Goal: Navigation & Orientation: Find specific page/section

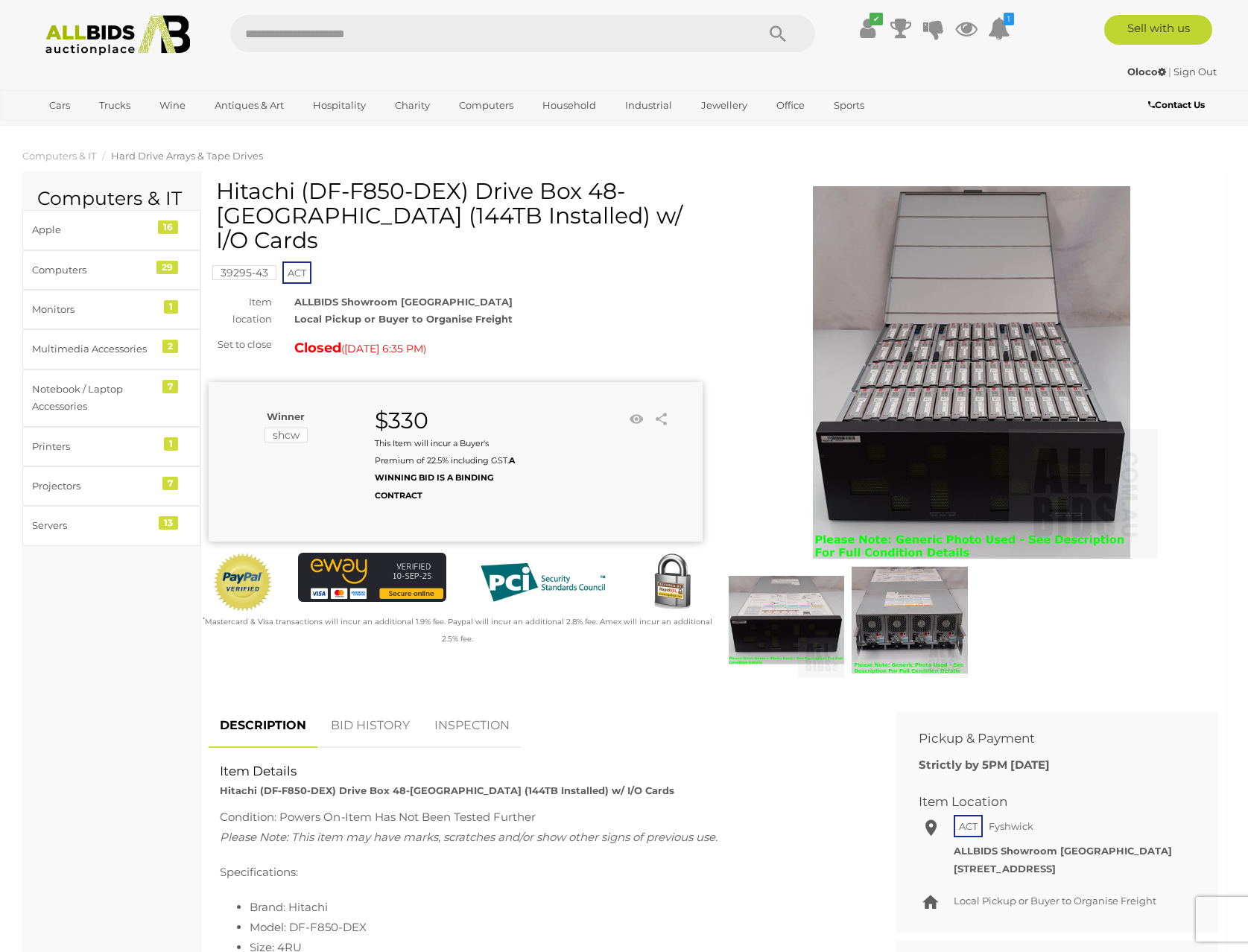
click at [484, 107] on link "Computers" at bounding box center [485, 105] width 73 height 24
click at [486, 165] on link "View All Computers Auctions" at bounding box center [533, 171] width 167 height 23
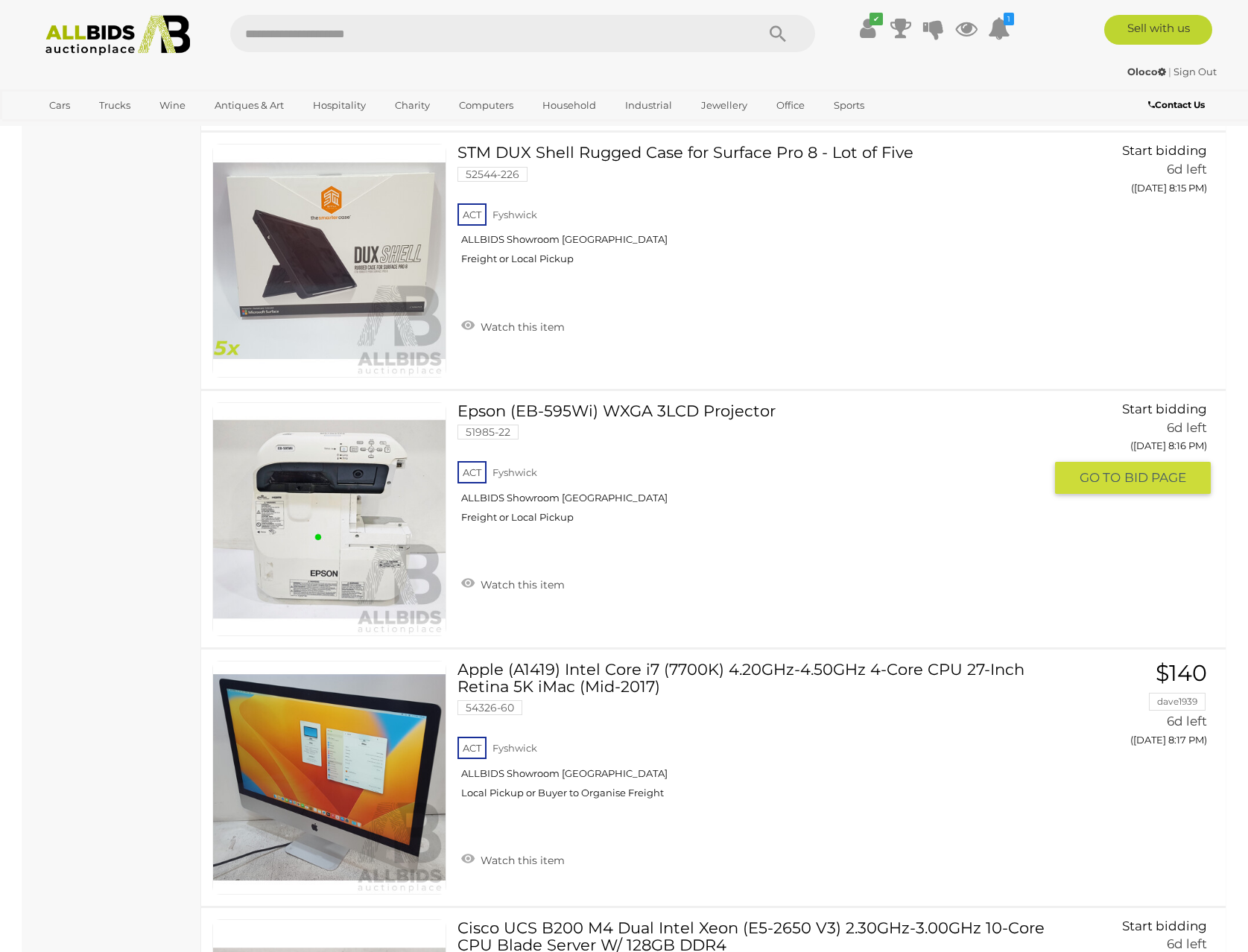
scroll to position [12688, 0]
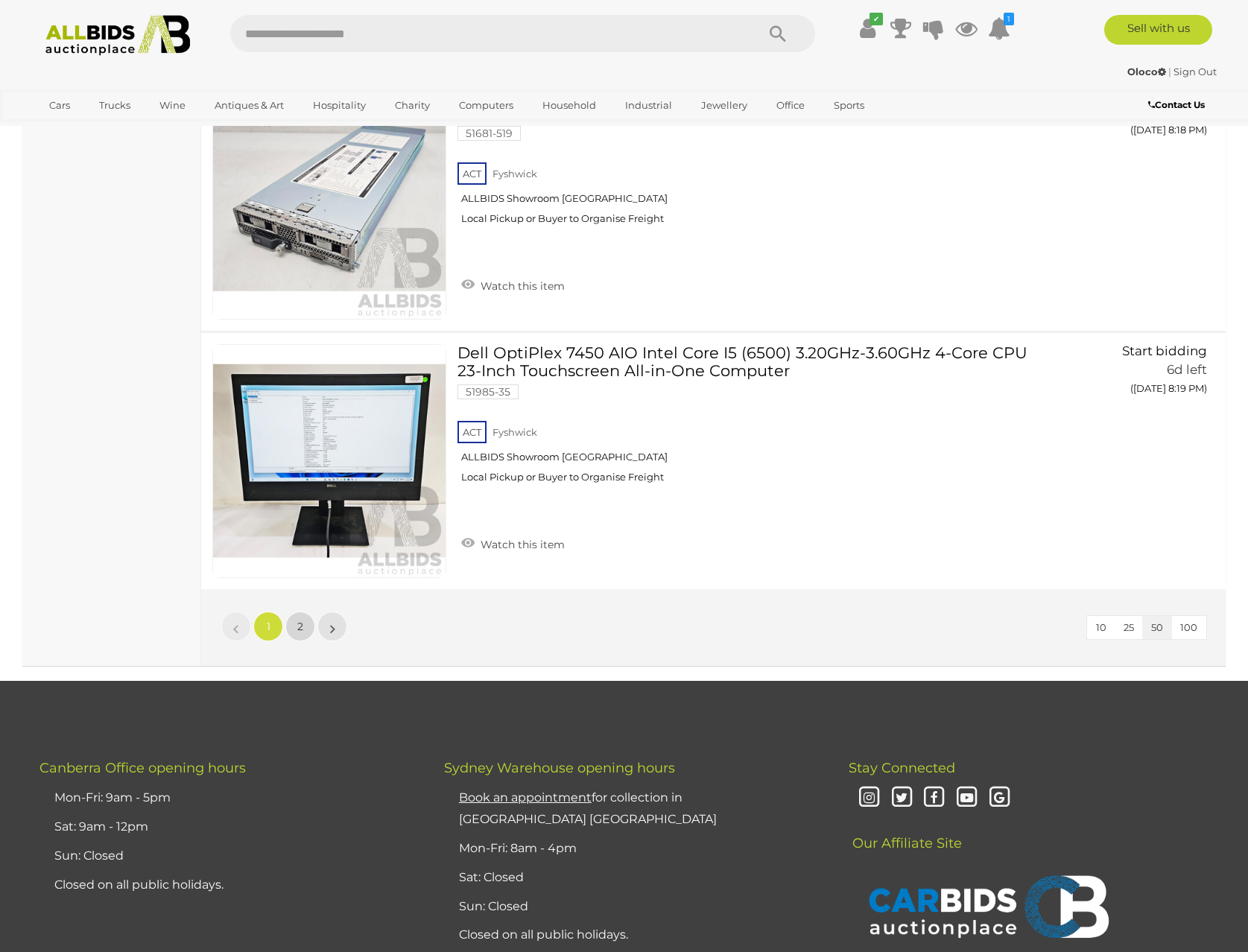
click at [299, 634] on link "2" at bounding box center [301, 627] width 30 height 30
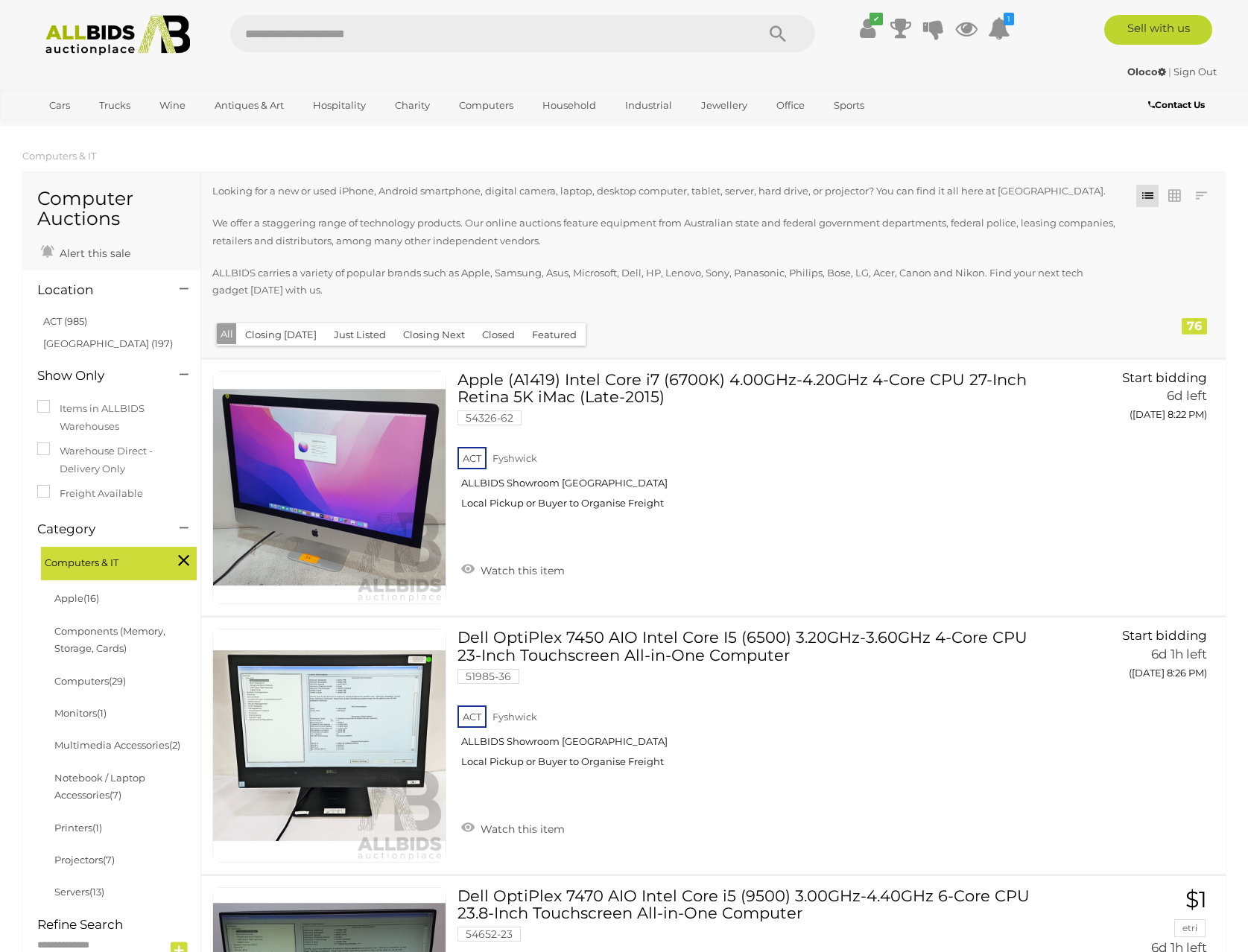
drag, startPoint x: 98, startPoint y: 242, endPoint x: 95, endPoint y: 47, distance: 195.0
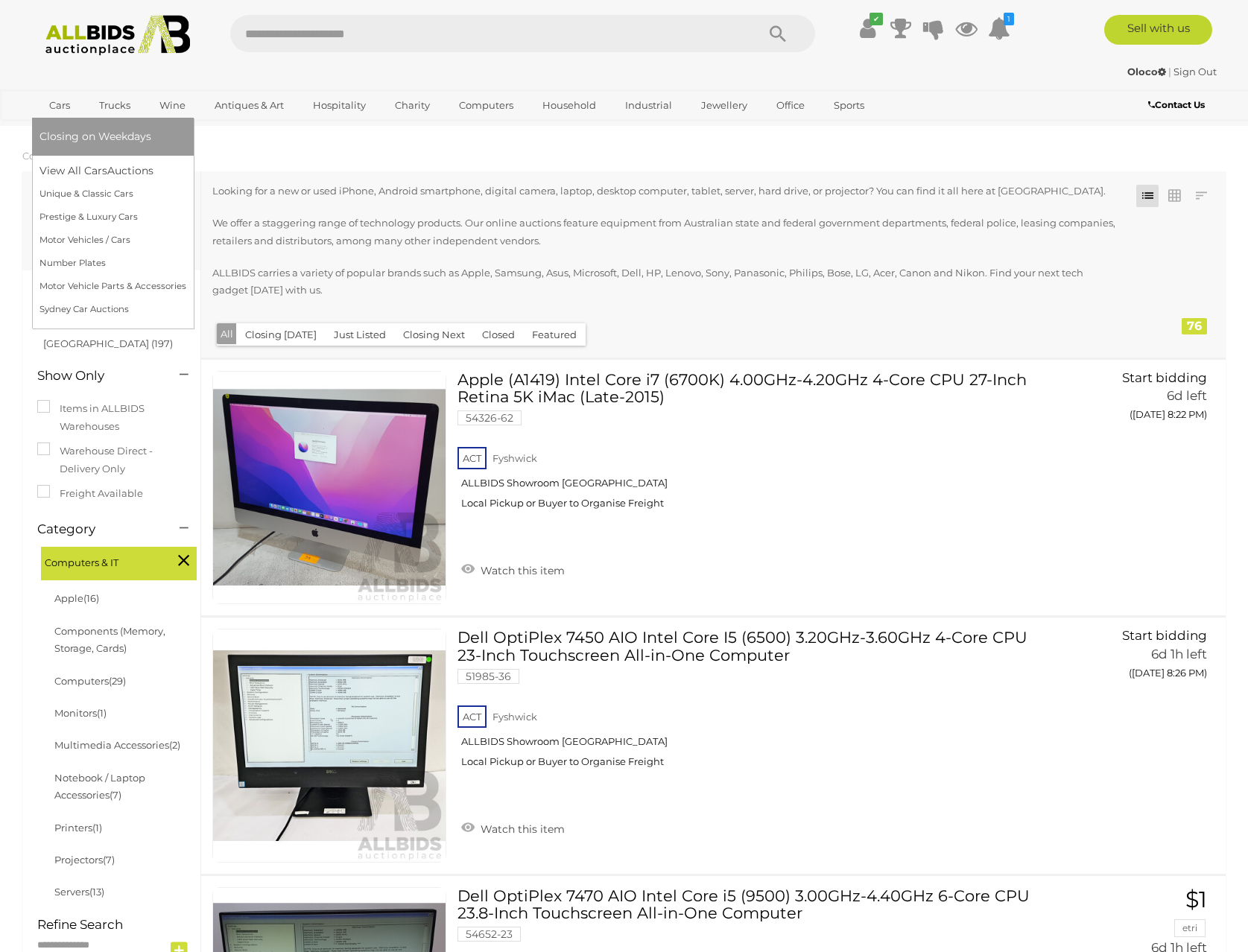
click at [55, 104] on link "Cars" at bounding box center [59, 105] width 40 height 24
click at [87, 166] on link "View All Cars Auctions" at bounding box center [113, 171] width 147 height 23
